Goal: Task Accomplishment & Management: Manage account settings

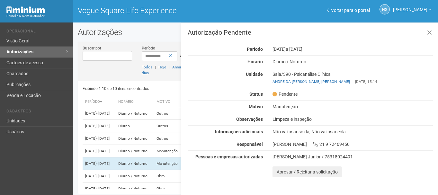
scroll to position [44, 0]
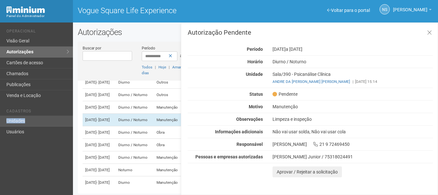
drag, startPoint x: 54, startPoint y: 115, endPoint x: 54, endPoint y: 118, distance: 3.5
click at [54, 118] on ul "Cadastros Unidades Usuários" at bounding box center [37, 120] width 62 height 33
click at [54, 119] on link "Unidades" at bounding box center [36, 121] width 73 height 11
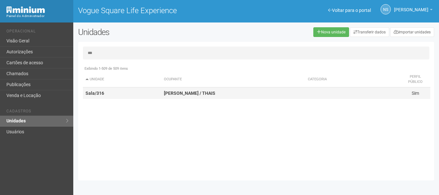
type input "***"
drag, startPoint x: 124, startPoint y: 93, endPoint x: 144, endPoint y: 98, distance: 21.1
click at [124, 93] on td "Sala/316" at bounding box center [122, 93] width 78 height 12
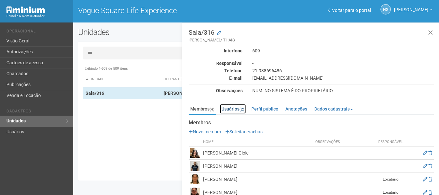
click at [238, 111] on link "Usuários (2)" at bounding box center [233, 109] width 26 height 10
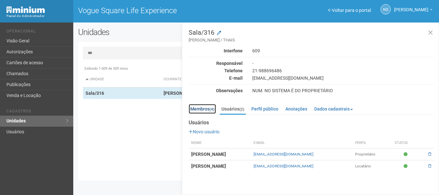
click at [196, 111] on link "Membros (4)" at bounding box center [202, 109] width 27 height 10
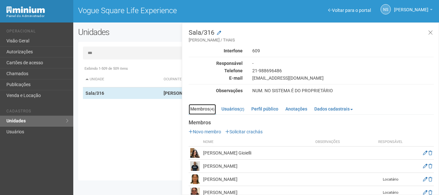
scroll to position [11, 0]
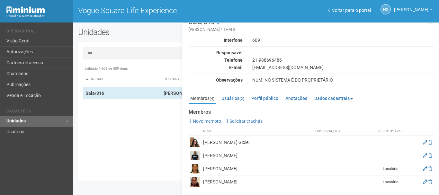
click at [214, 187] on td "Daniele Da Silva Narciso" at bounding box center [258, 181] width 112 height 13
click at [212, 185] on td "Daniele Da Silva Narciso" at bounding box center [258, 181] width 112 height 13
click at [213, 185] on td "Daniele Da Silva Narciso" at bounding box center [258, 181] width 112 height 13
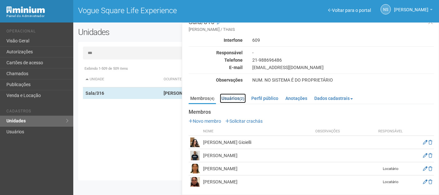
click at [242, 101] on link "Usuários (2)" at bounding box center [233, 99] width 26 height 10
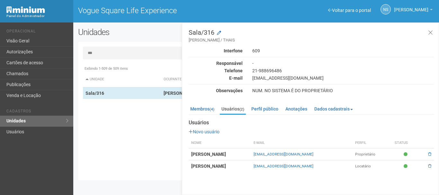
click at [251, 168] on td "[PERSON_NAME]" at bounding box center [220, 166] width 62 height 12
click at [99, 50] on input "***" at bounding box center [256, 53] width 346 height 13
click at [118, 161] on div "Exibindo 1-509 de 509 itens Unidade Ocupante Categoria Perfil público Loja/101 …" at bounding box center [258, 119] width 351 height 113
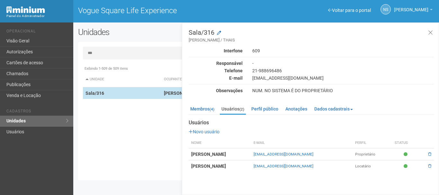
click at [114, 92] on td "Sala/316" at bounding box center [122, 93] width 78 height 12
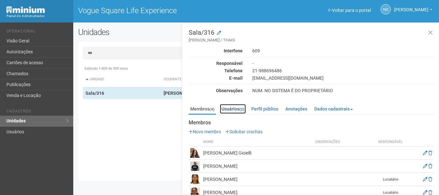
click at [239, 112] on link "Usuários (2)" at bounding box center [233, 109] width 26 height 10
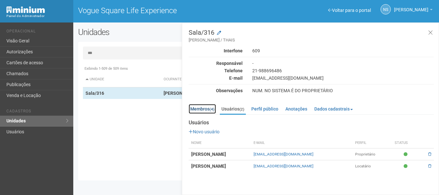
click at [203, 111] on link "Membros (4)" at bounding box center [202, 109] width 27 height 10
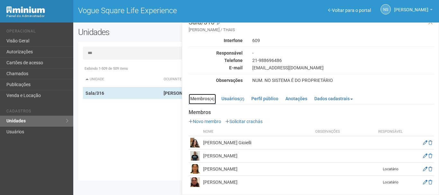
scroll to position [11, 0]
click at [207, 182] on td "Daniele Da Silva Narciso" at bounding box center [258, 181] width 112 height 13
drag, startPoint x: 241, startPoint y: 103, endPoint x: 240, endPoint y: 100, distance: 3.8
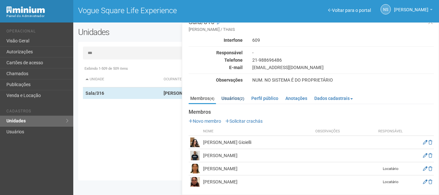
click at [241, 103] on ul "Membros (4) Usuários (2) Perfil público Anotações Dados cadastrais Proprietário…" at bounding box center [311, 99] width 245 height 11
click at [240, 100] on link "Usuários (2)" at bounding box center [233, 99] width 26 height 10
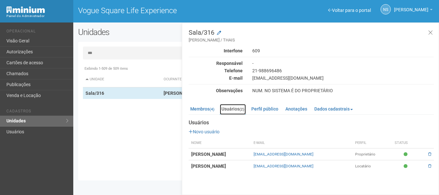
scroll to position [0, 0]
click at [294, 167] on link "[EMAIL_ADDRESS][DOMAIN_NAME]" at bounding box center [284, 166] width 60 height 4
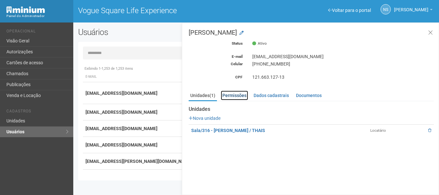
click at [238, 96] on link "Permissões" at bounding box center [234, 96] width 27 height 10
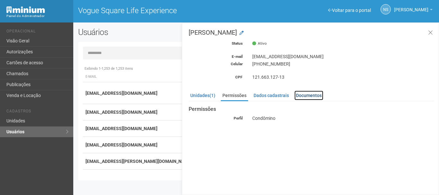
click at [320, 95] on link "Documentos" at bounding box center [308, 96] width 29 height 10
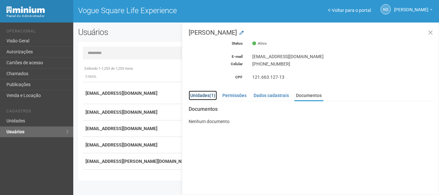
click at [210, 97] on span "(1)" at bounding box center [213, 95] width 6 height 5
